Goal: Transaction & Acquisition: Book appointment/travel/reservation

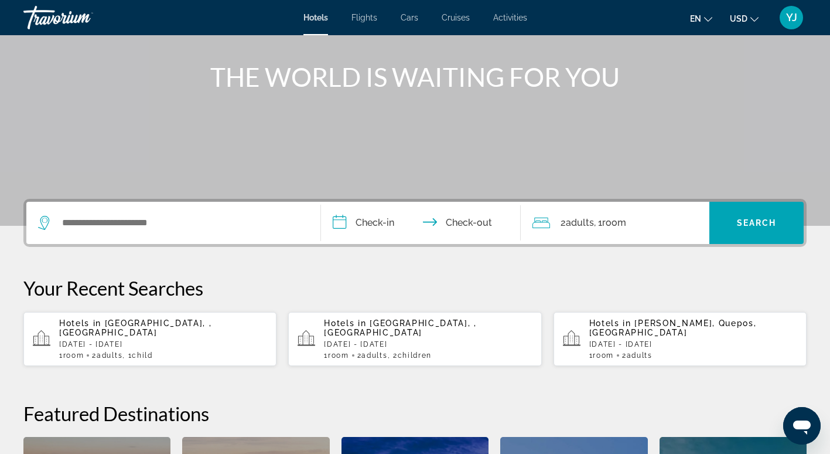
scroll to position [127, 0]
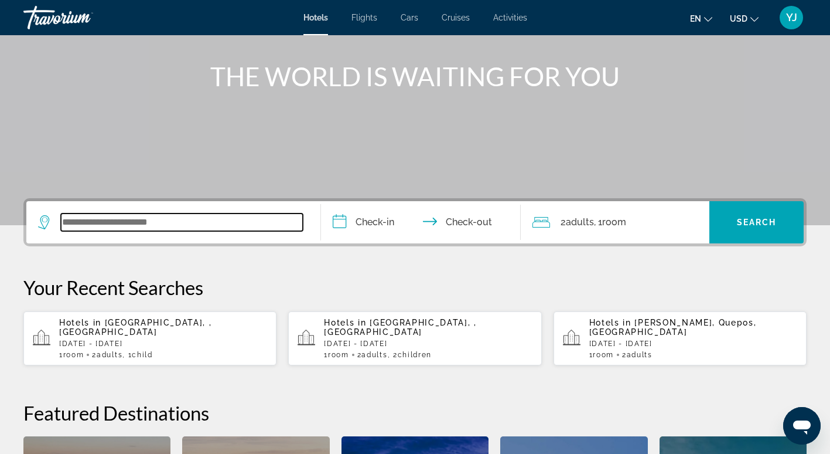
click at [105, 223] on input "Search widget" at bounding box center [182, 222] width 242 height 18
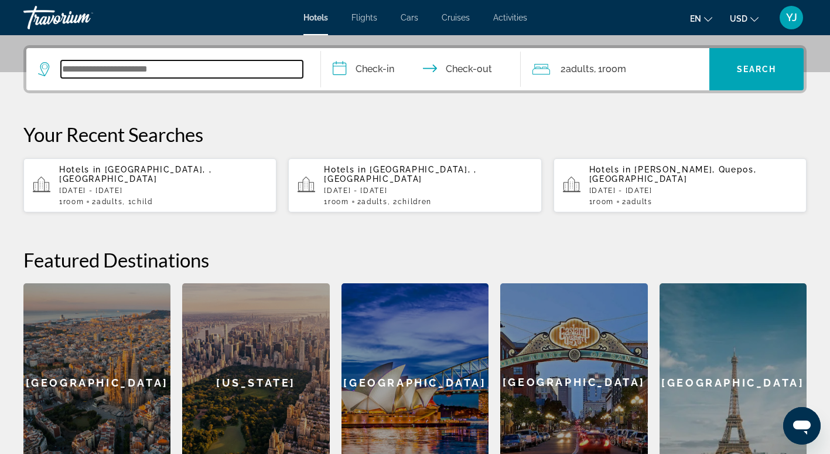
scroll to position [287, 0]
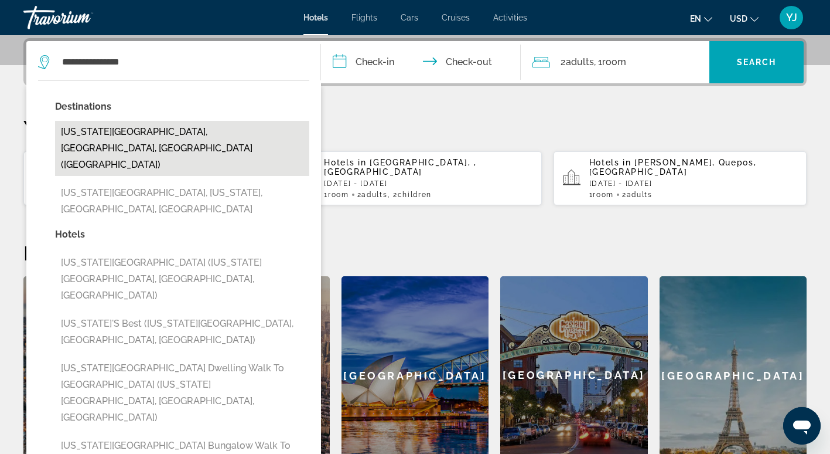
click at [183, 139] on button "[US_STATE][GEOGRAPHIC_DATA], [GEOGRAPHIC_DATA], [GEOGRAPHIC_DATA] ([GEOGRAPHIC_…" at bounding box center [182, 148] width 254 height 55
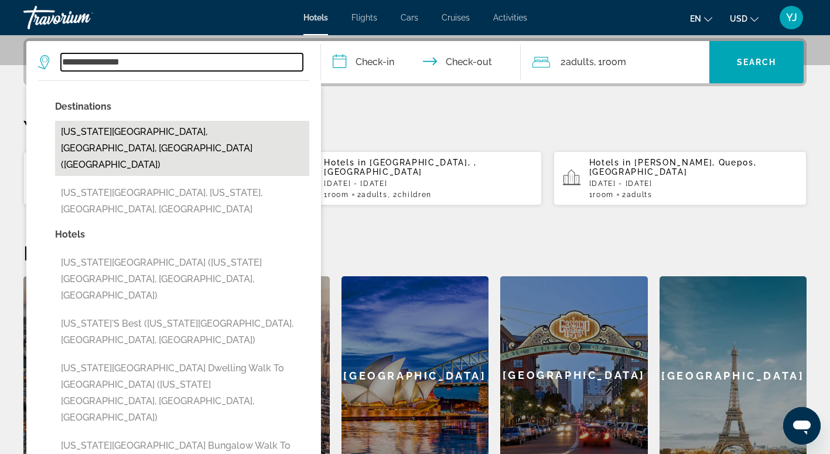
type input "**********"
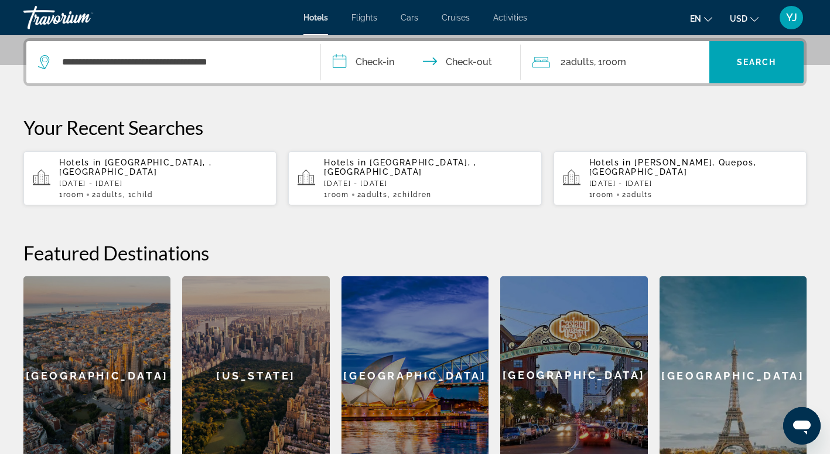
click at [377, 67] on input "**********" at bounding box center [423, 64] width 205 height 46
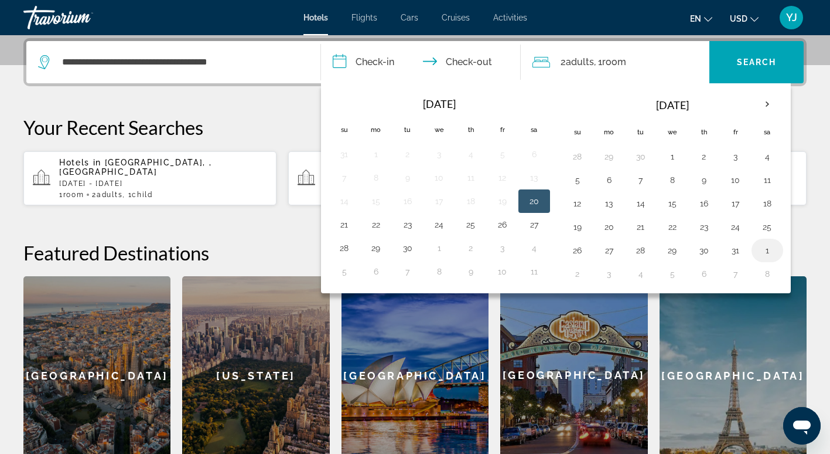
click at [769, 255] on button "1" at bounding box center [767, 250] width 19 height 16
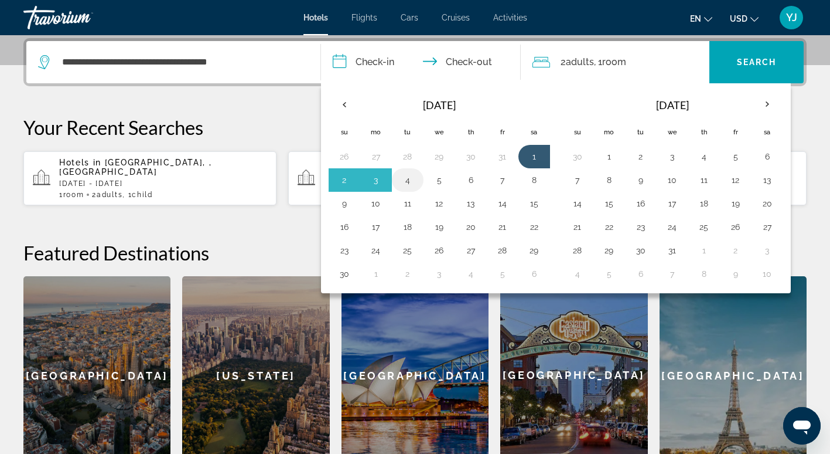
click at [413, 178] on button "4" at bounding box center [408, 180] width 19 height 16
type input "**********"
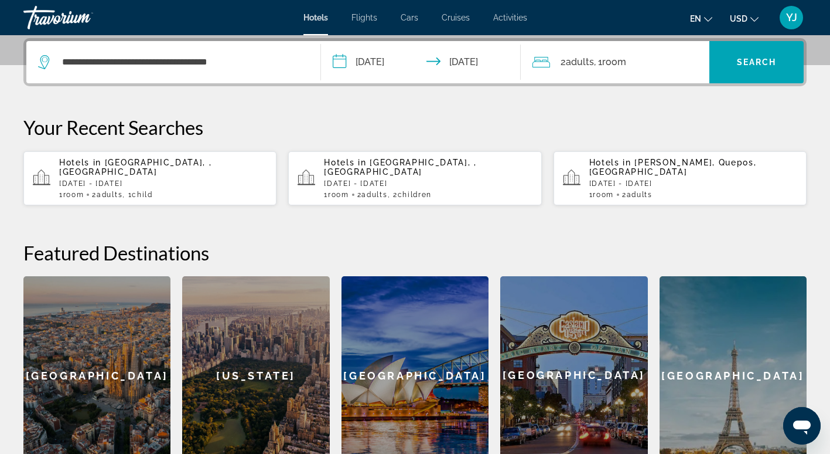
click at [617, 57] on span "Room" at bounding box center [615, 61] width 24 height 11
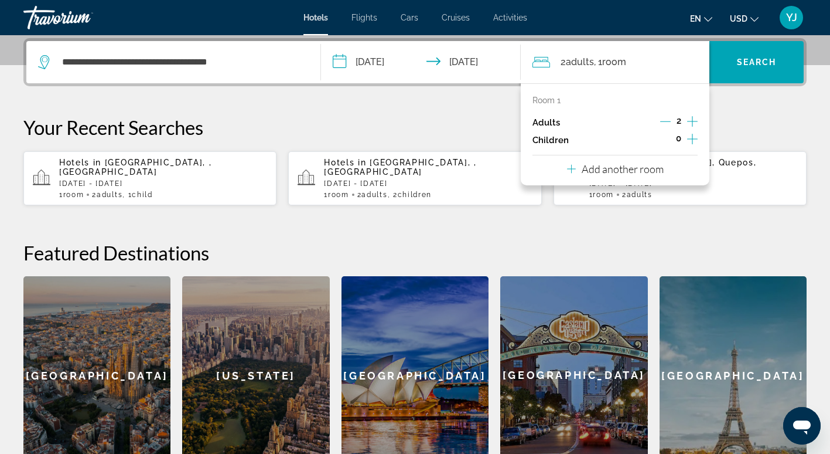
click at [689, 139] on icon "Increment children" at bounding box center [692, 139] width 11 height 11
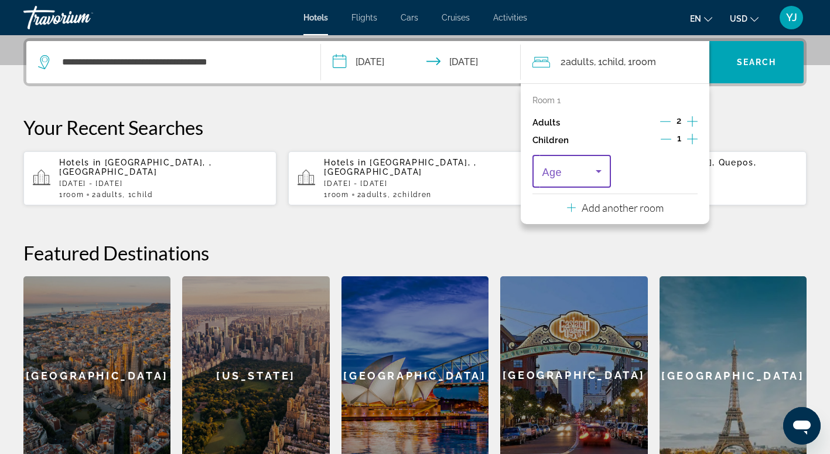
click at [603, 164] on icon "Travelers: 2 adults, 1 child" at bounding box center [599, 171] width 14 height 14
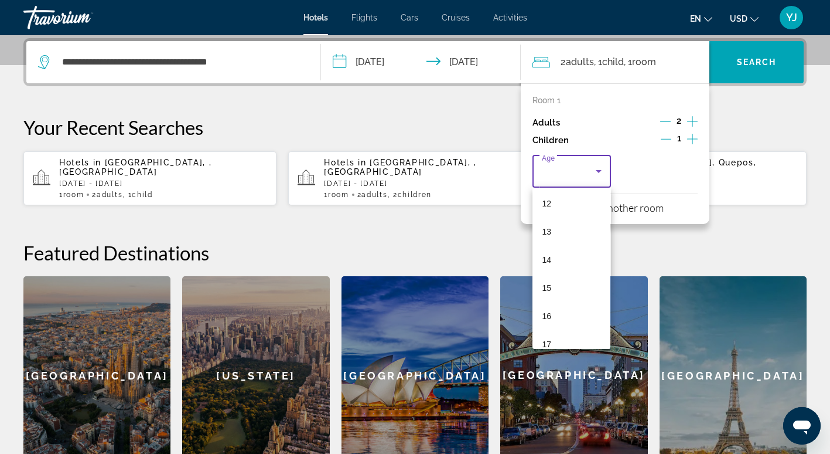
scroll to position [355, 0]
click at [586, 223] on mat-option "13" at bounding box center [572, 217] width 78 height 28
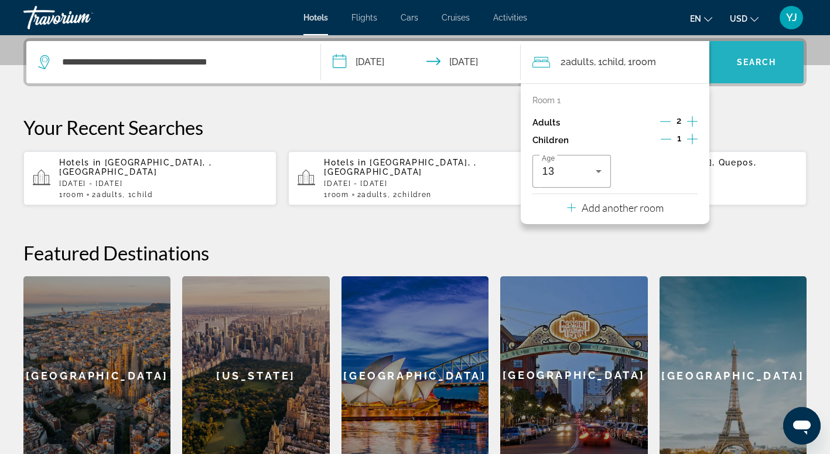
click at [769, 61] on span "Search" at bounding box center [757, 61] width 40 height 9
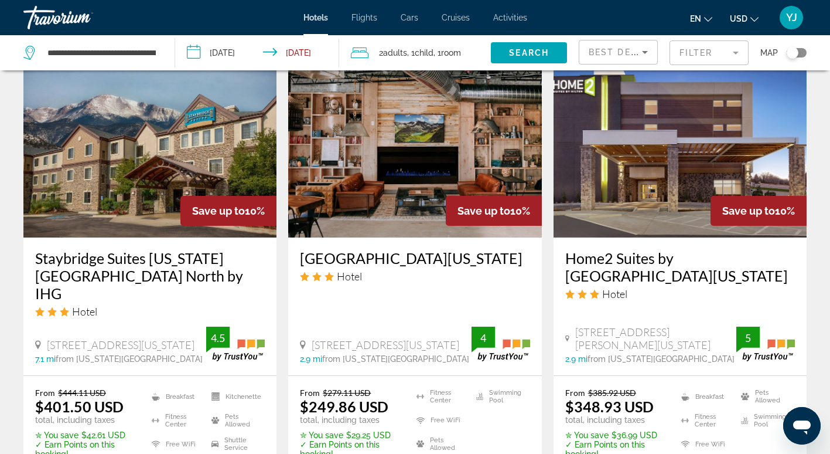
scroll to position [1005, 0]
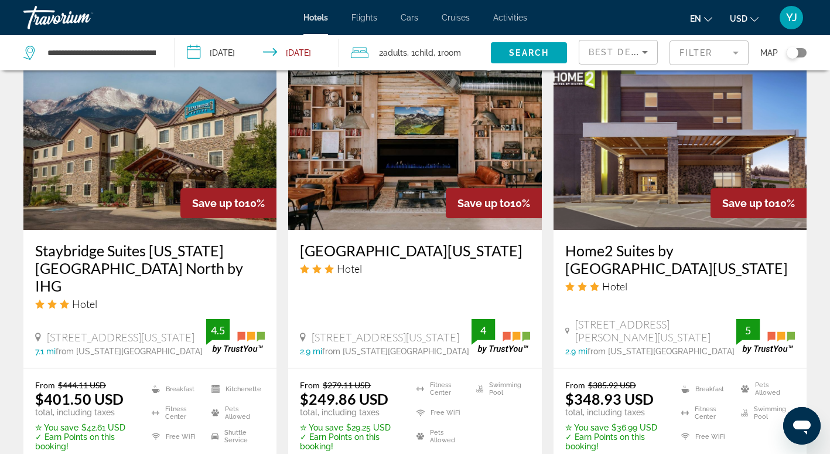
click at [408, 133] on img "Main content" at bounding box center [414, 136] width 253 height 188
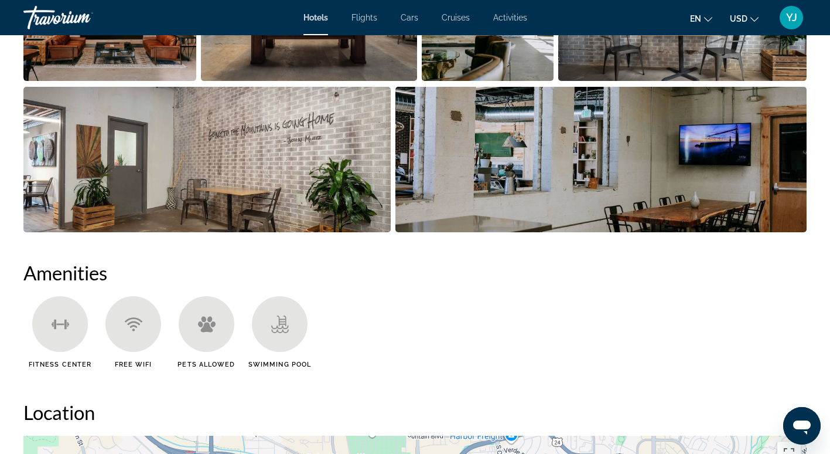
scroll to position [744, 0]
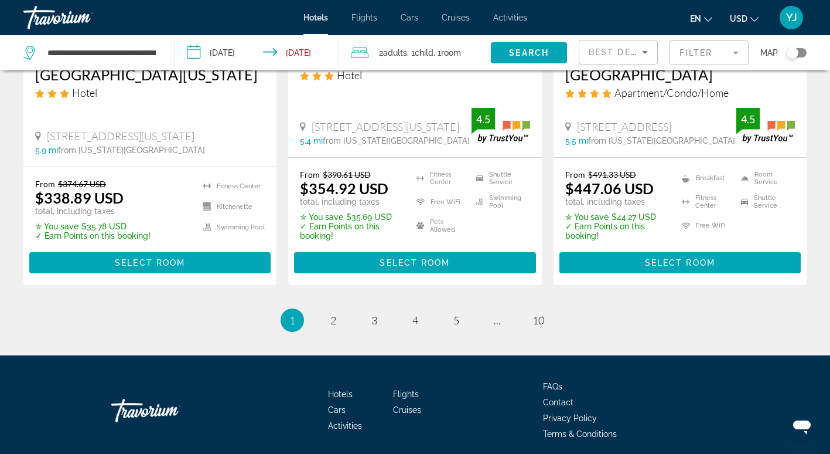
scroll to position [1689, 0]
